Goal: Find specific page/section: Find specific page/section

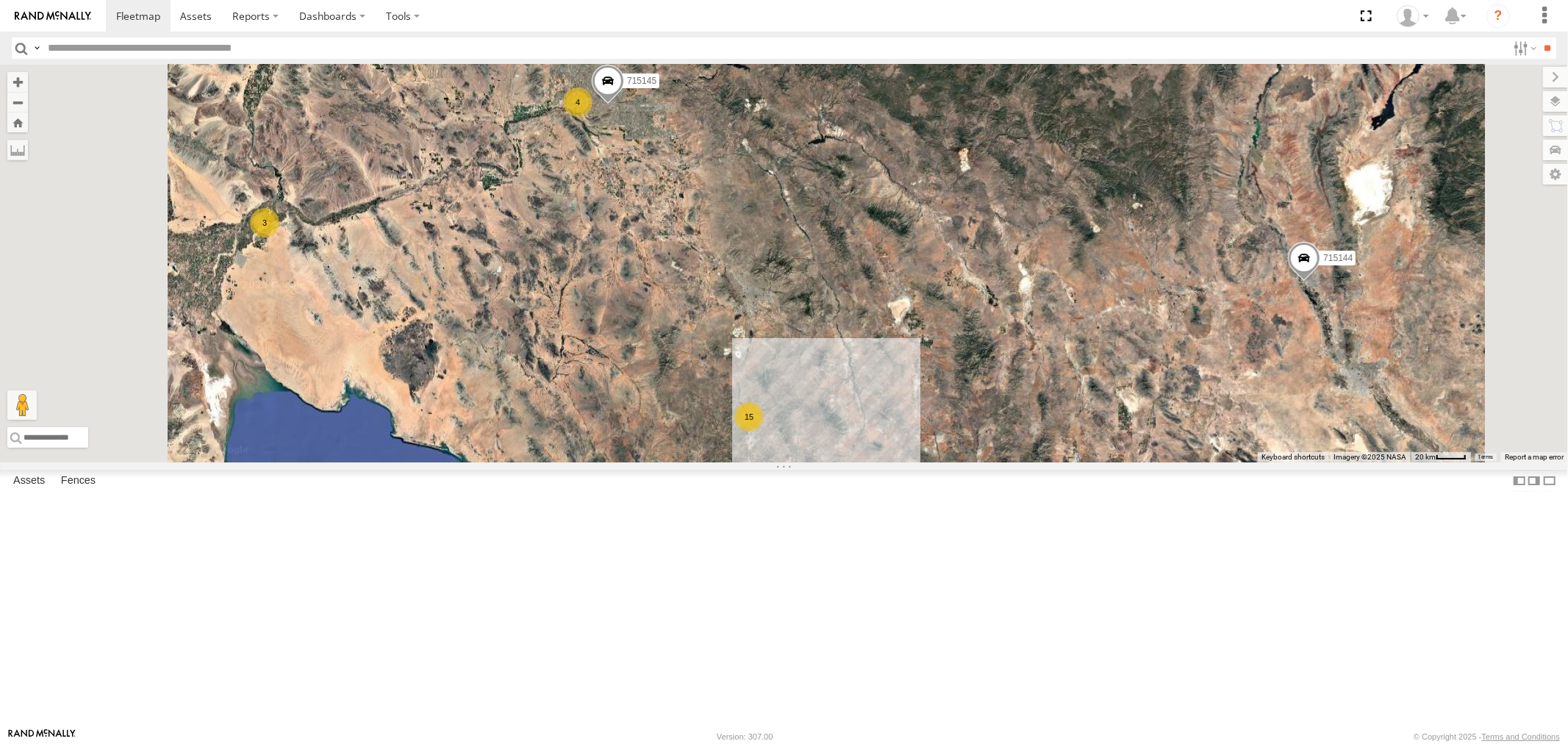
click at [0, 0] on link at bounding box center [0, 0] width 0 height 0
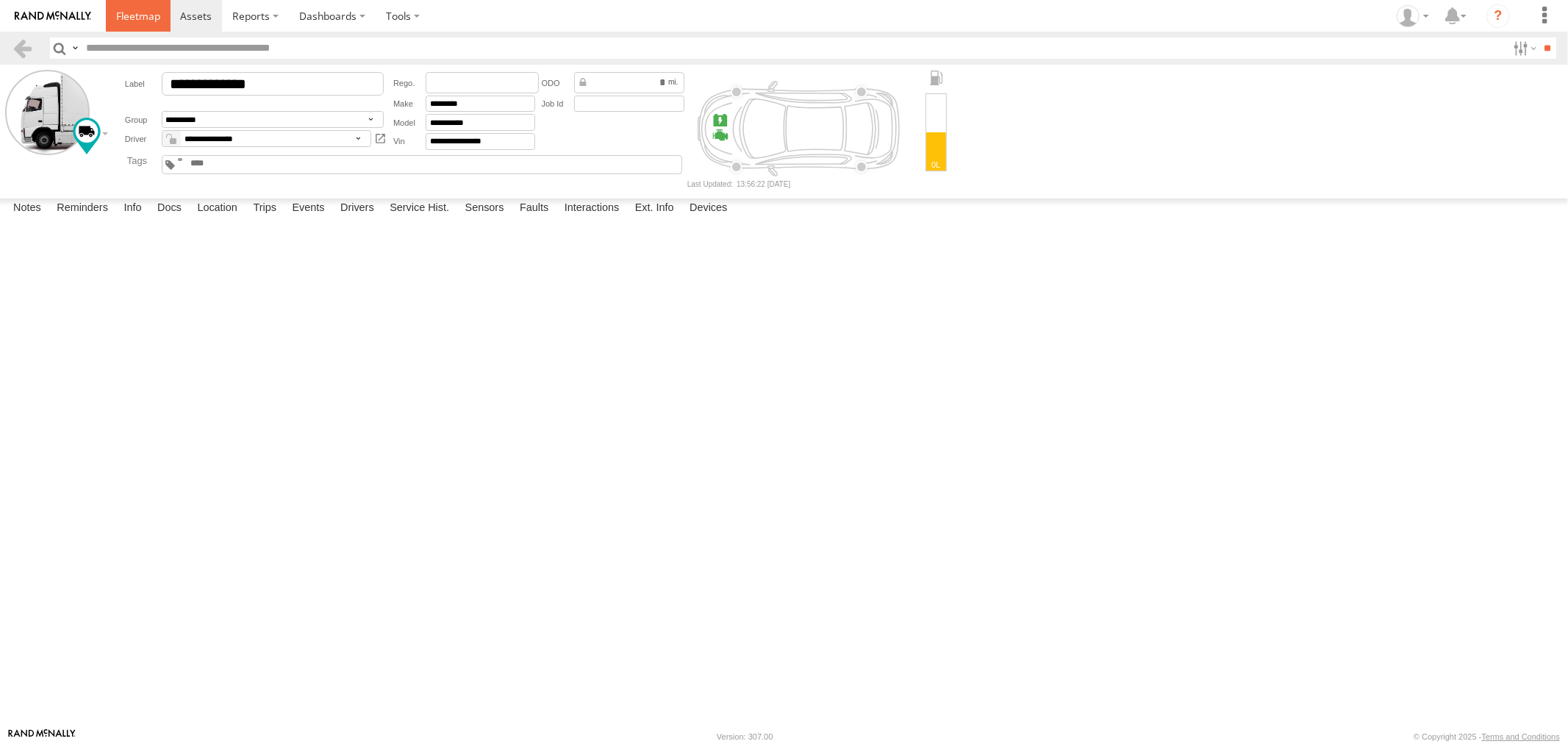
click at [144, 23] on span at bounding box center [137, 15] width 44 height 14
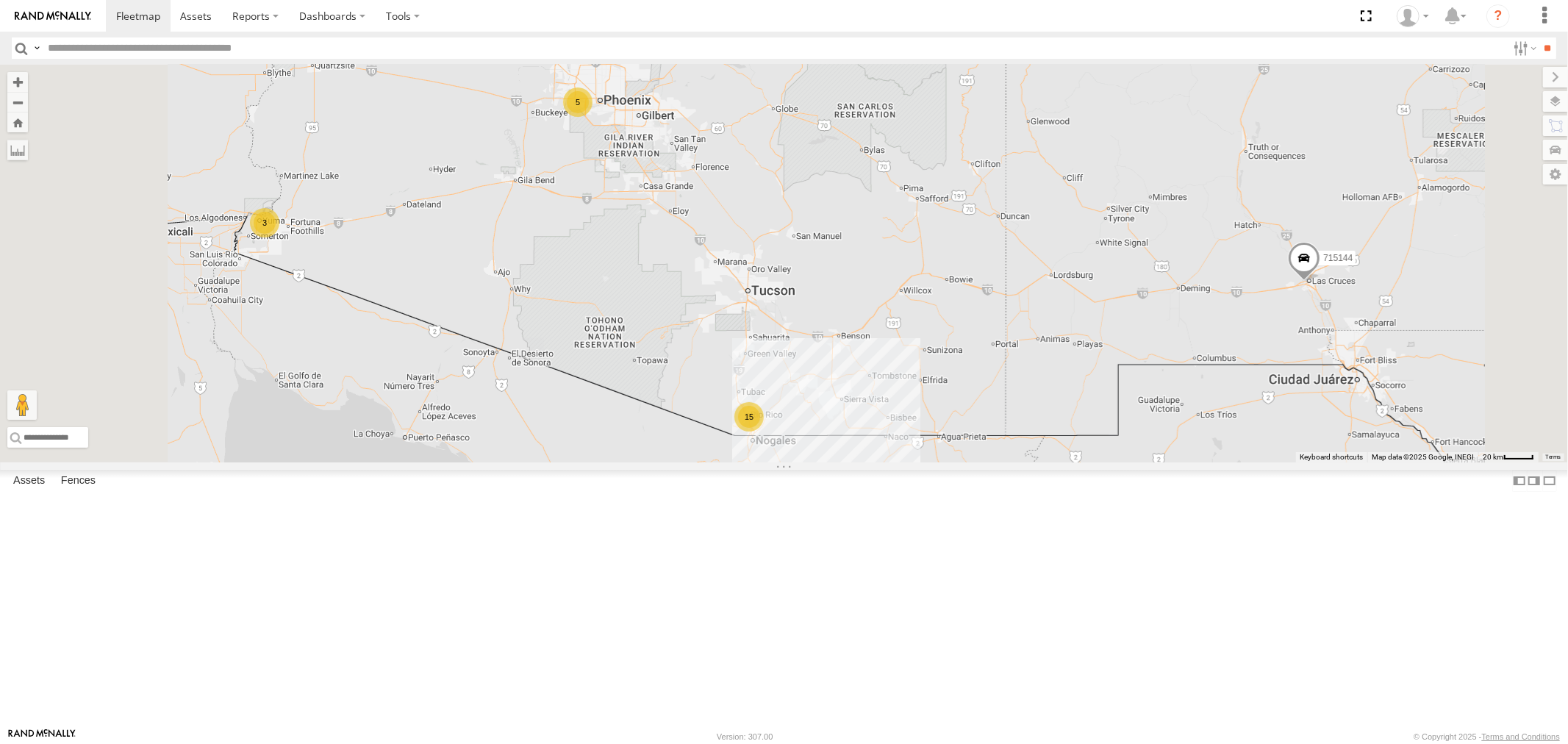
click at [0, 0] on link at bounding box center [0, 0] width 0 height 0
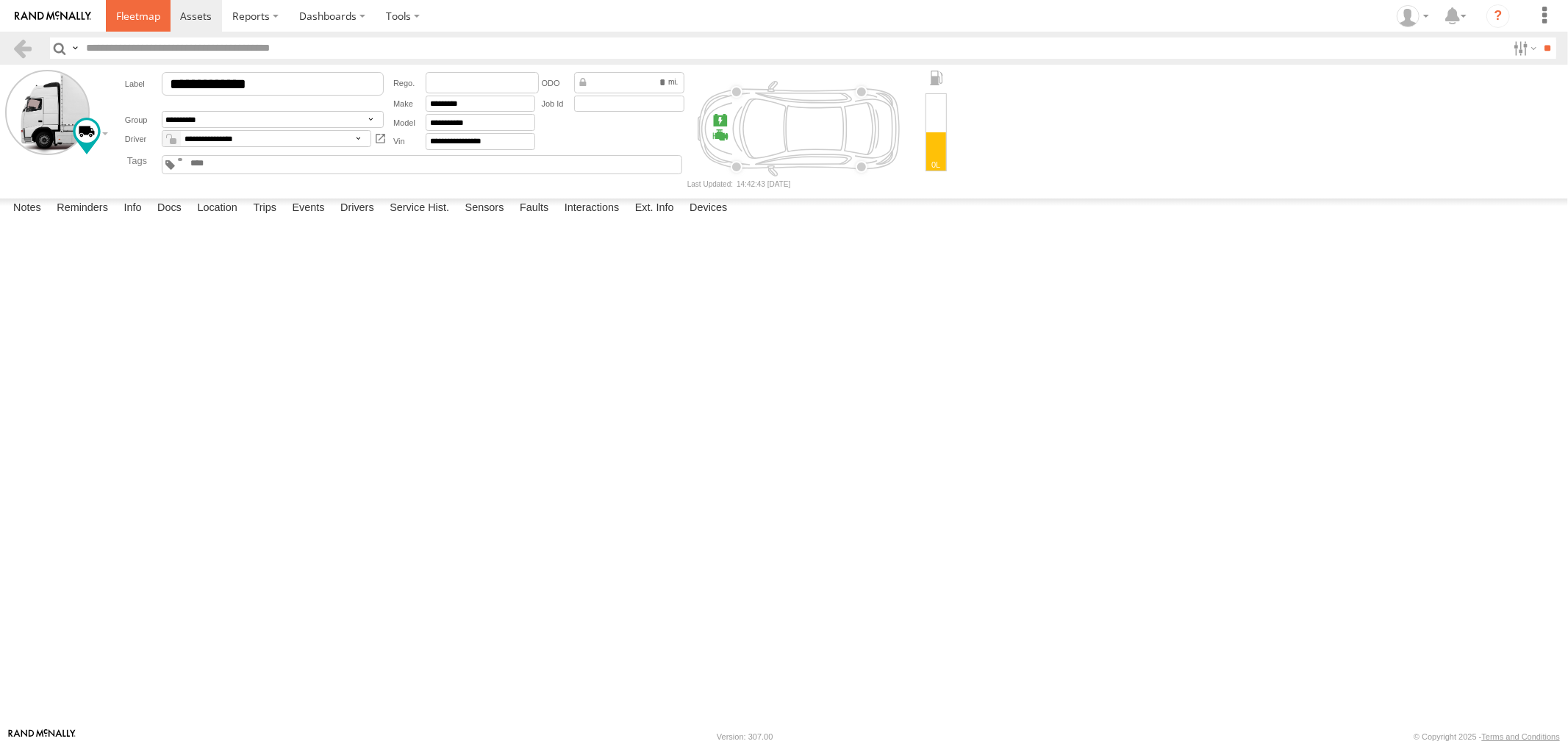
click at [129, 10] on span at bounding box center [137, 15] width 44 height 14
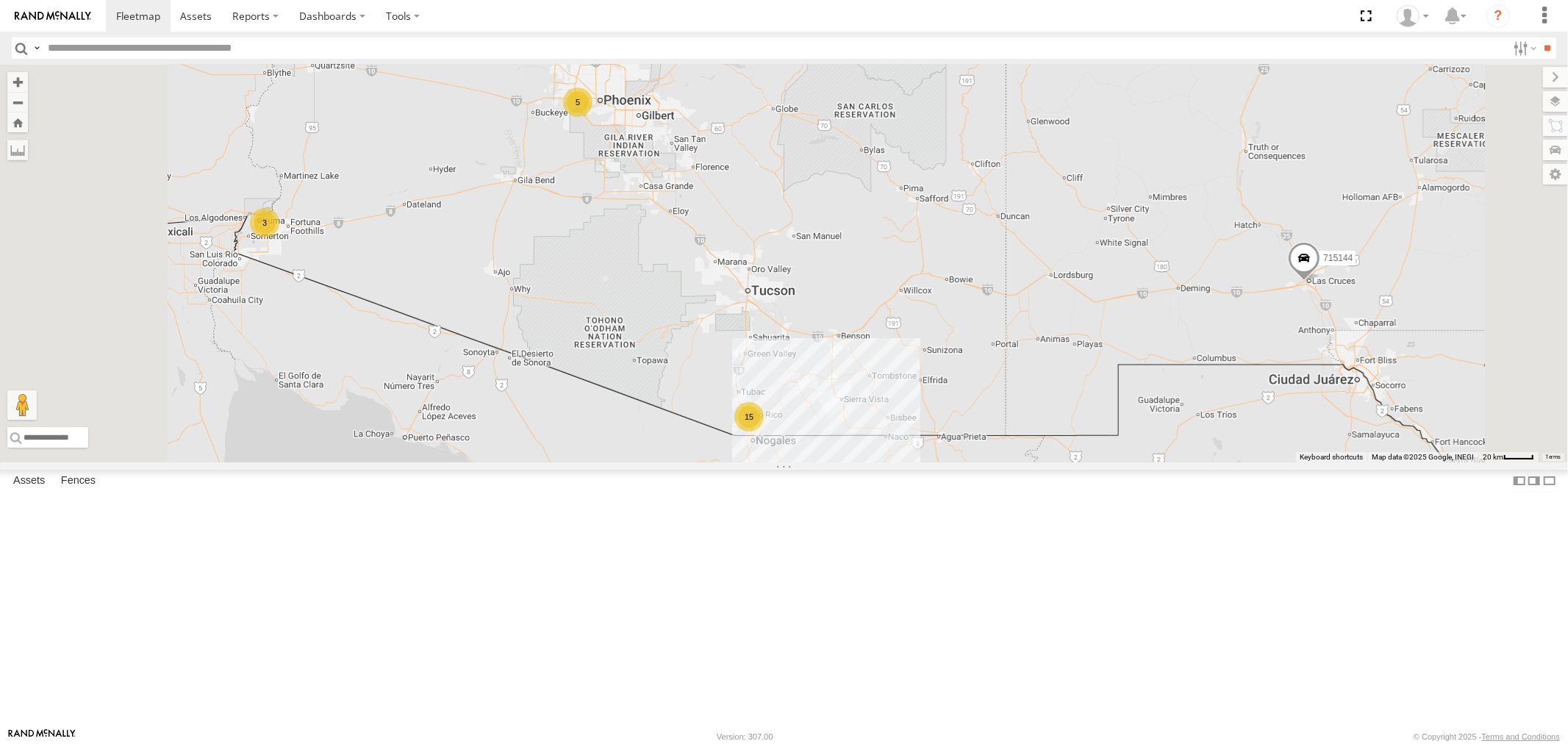
click at [0, 0] on div "715147" at bounding box center [0, 0] width 0 height 0
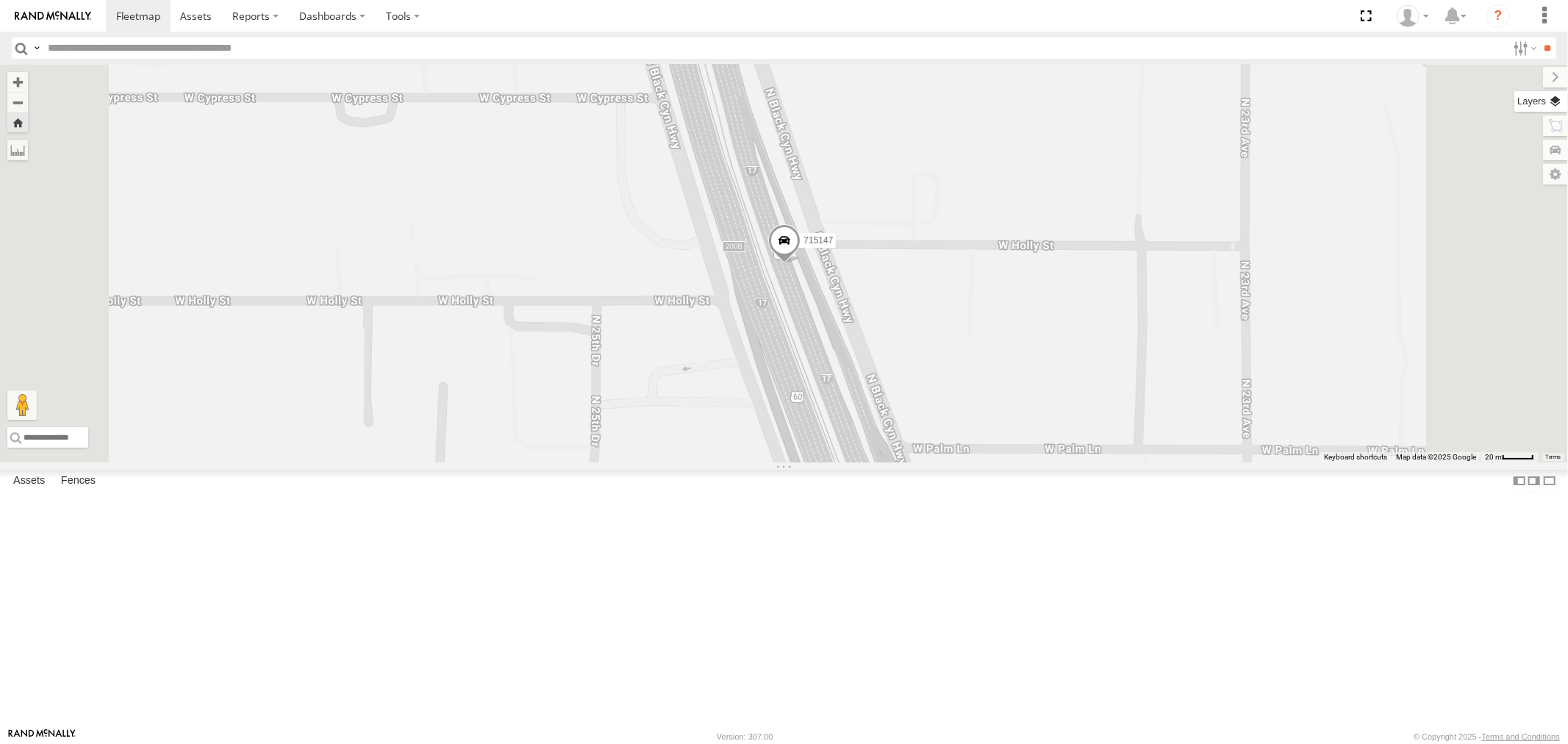
click at [1553, 104] on label at bounding box center [1541, 101] width 53 height 21
click at [0, 0] on span "Basemaps" at bounding box center [0, 0] width 0 height 0
click at [0, 0] on span "Satellite" at bounding box center [0, 0] width 0 height 0
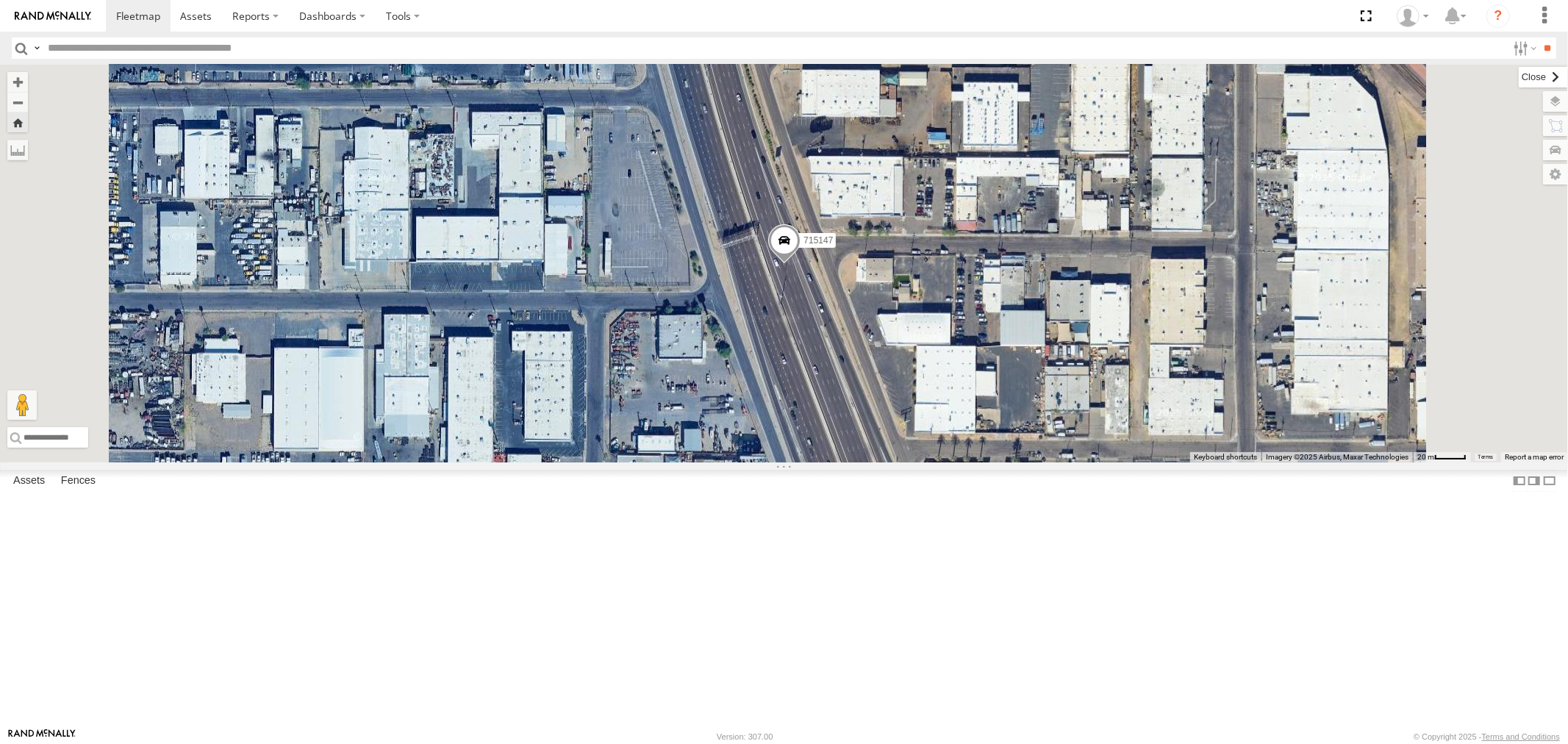
click at [1519, 73] on label at bounding box center [1544, 77] width 49 height 21
